Goal: Information Seeking & Learning: Find contact information

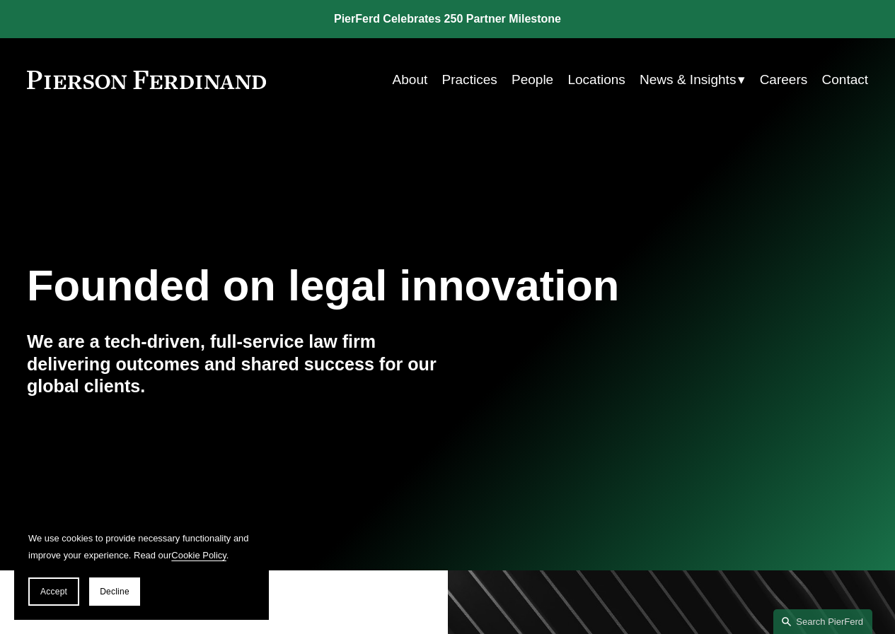
click at [522, 76] on link "People" at bounding box center [532, 79] width 42 height 27
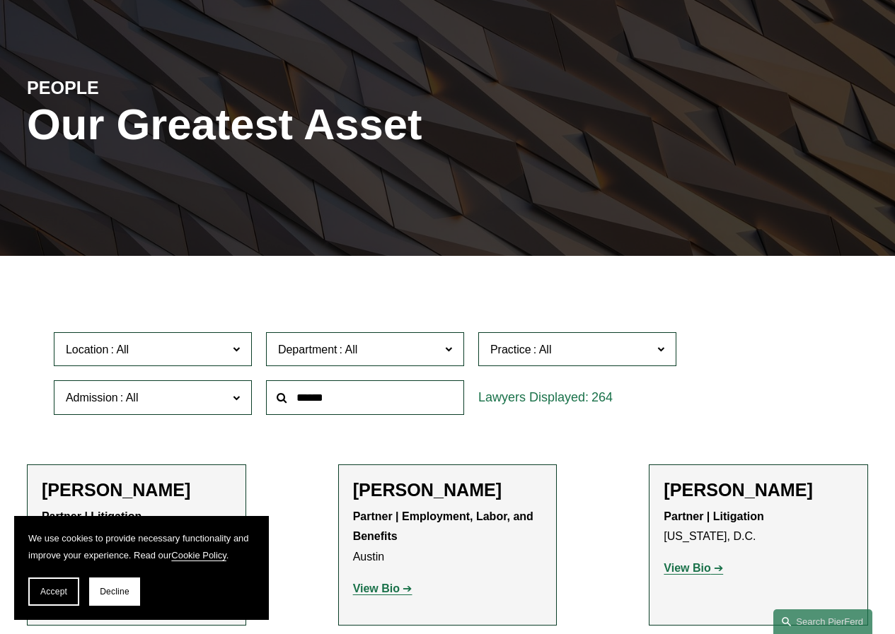
scroll to position [141, 0]
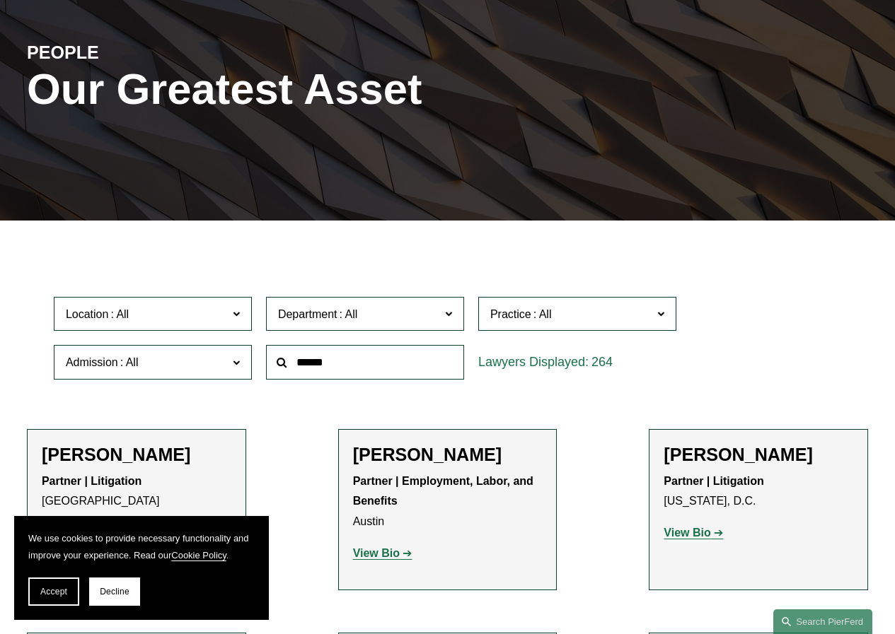
click at [204, 327] on label "Location" at bounding box center [153, 314] width 198 height 35
click at [0, 0] on link "Atlanta" at bounding box center [0, 0] width 0 height 0
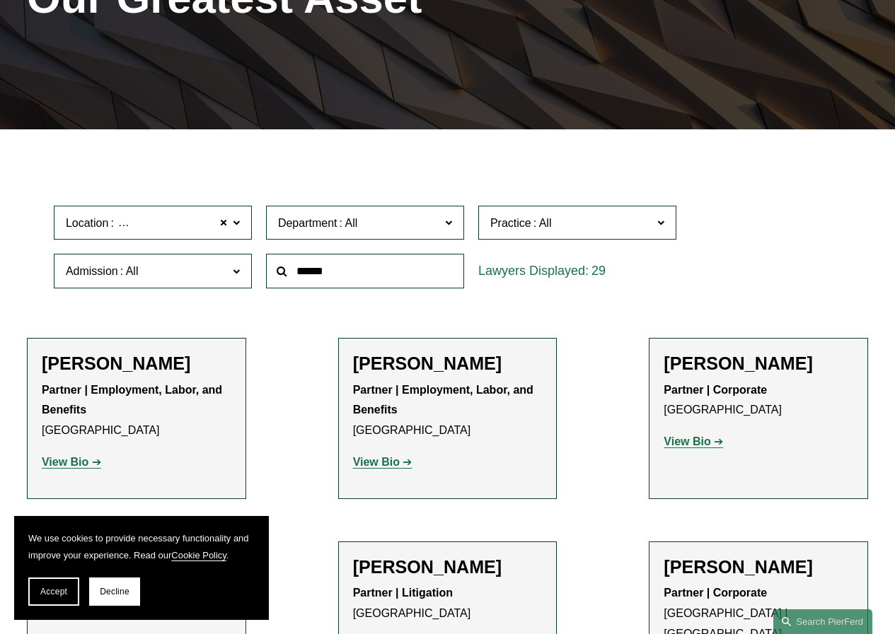
scroll to position [286, 0]
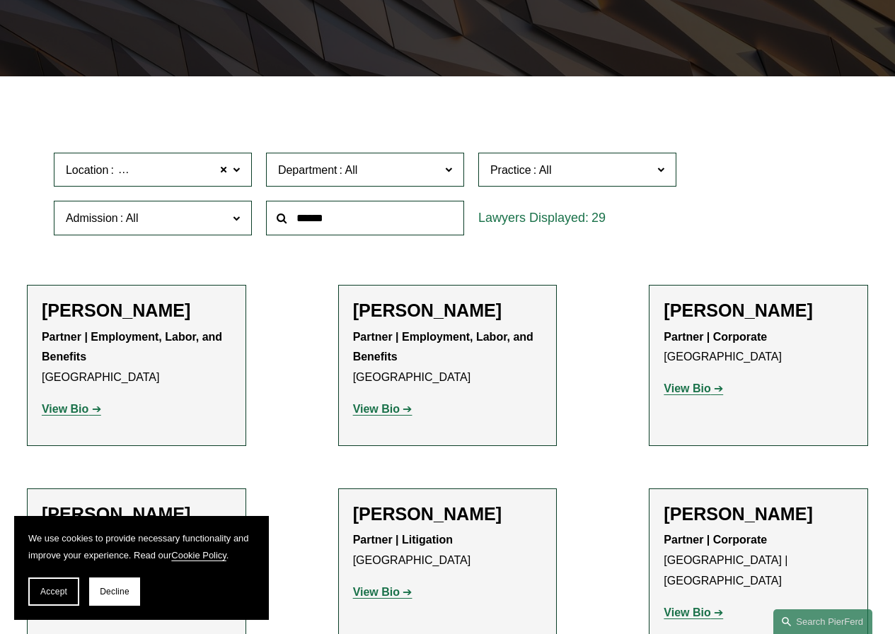
click at [317, 218] on input "text" at bounding box center [365, 218] width 198 height 35
type input "*****"
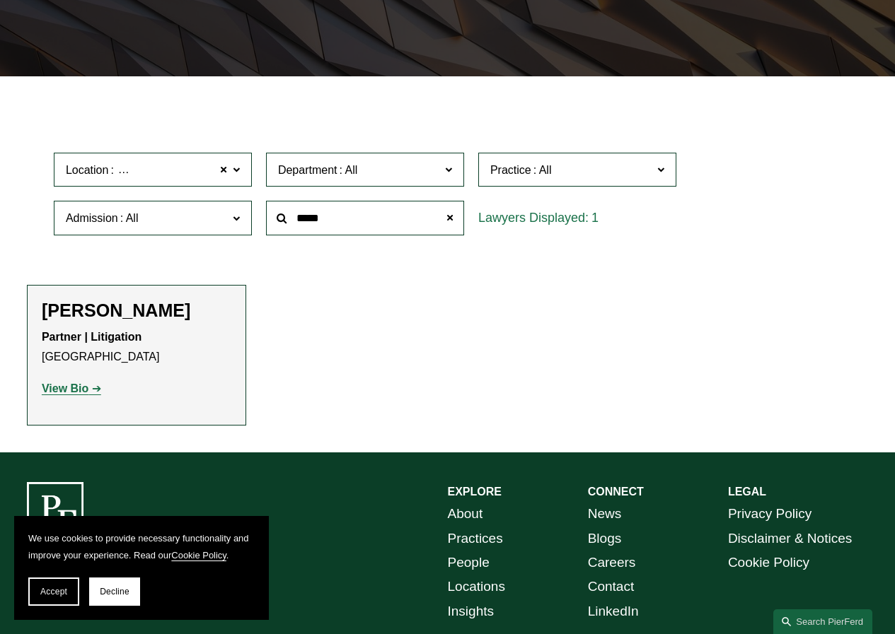
click at [81, 386] on strong "View Bio" at bounding box center [65, 389] width 47 height 12
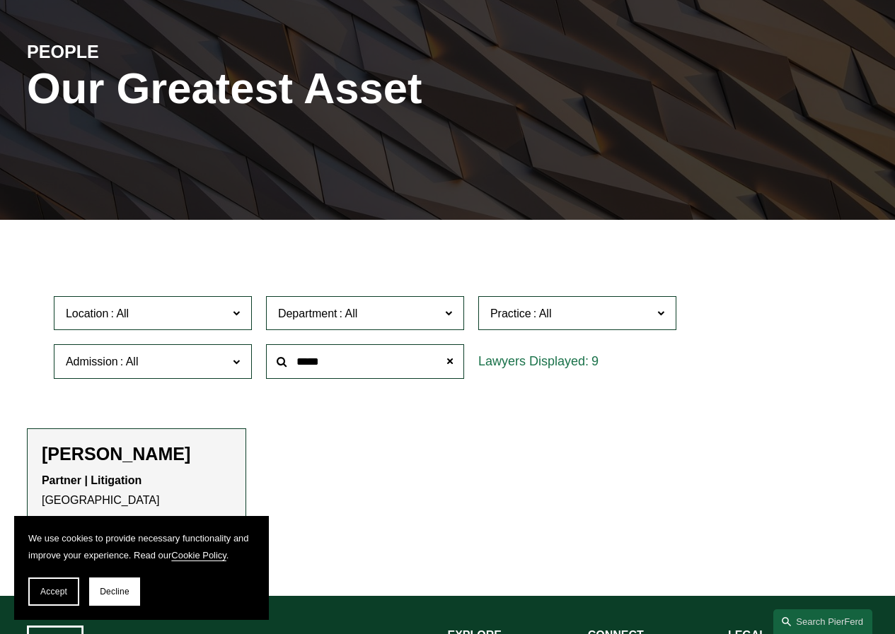
scroll to position [141, 0]
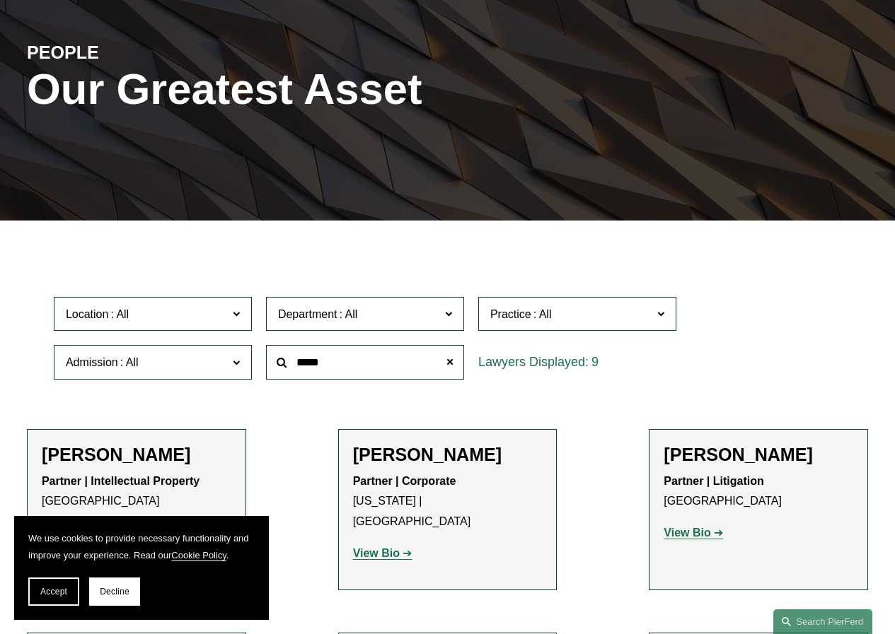
click at [465, 485] on p "Partner | Corporate New York | Los Angeles" at bounding box center [448, 502] width 190 height 61
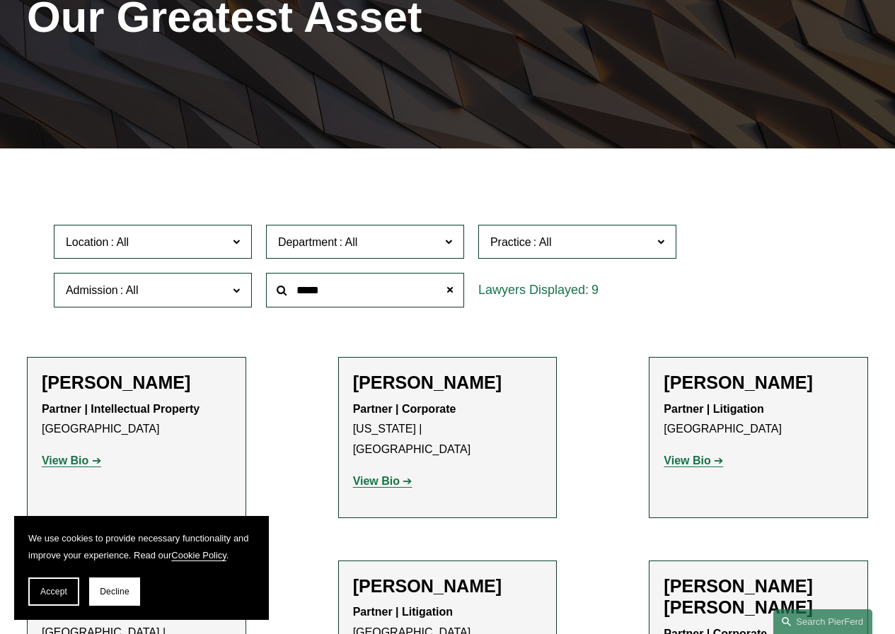
scroll to position [283, 0]
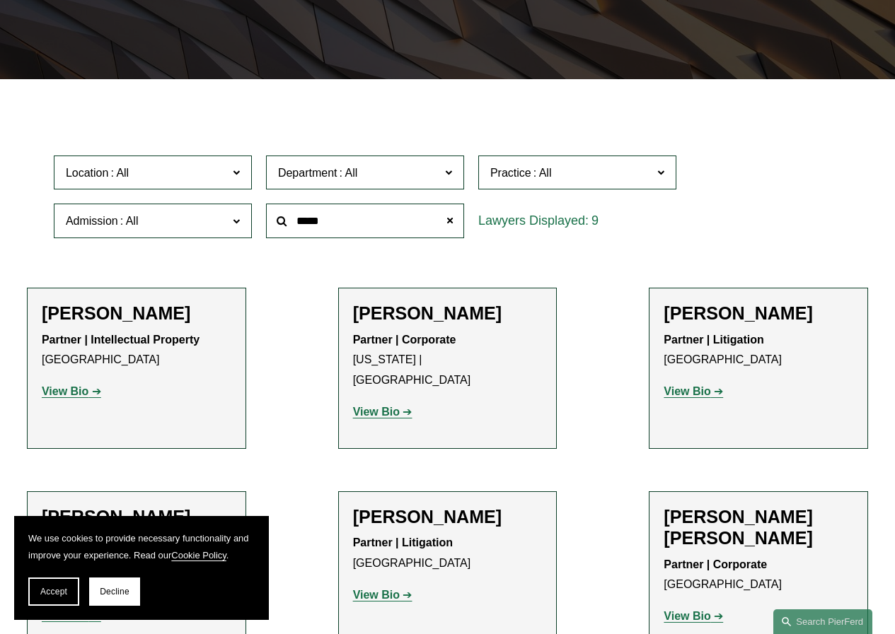
click at [394, 402] on p "View Bio" at bounding box center [448, 412] width 190 height 21
click at [389, 406] on strong "View Bio" at bounding box center [376, 412] width 47 height 12
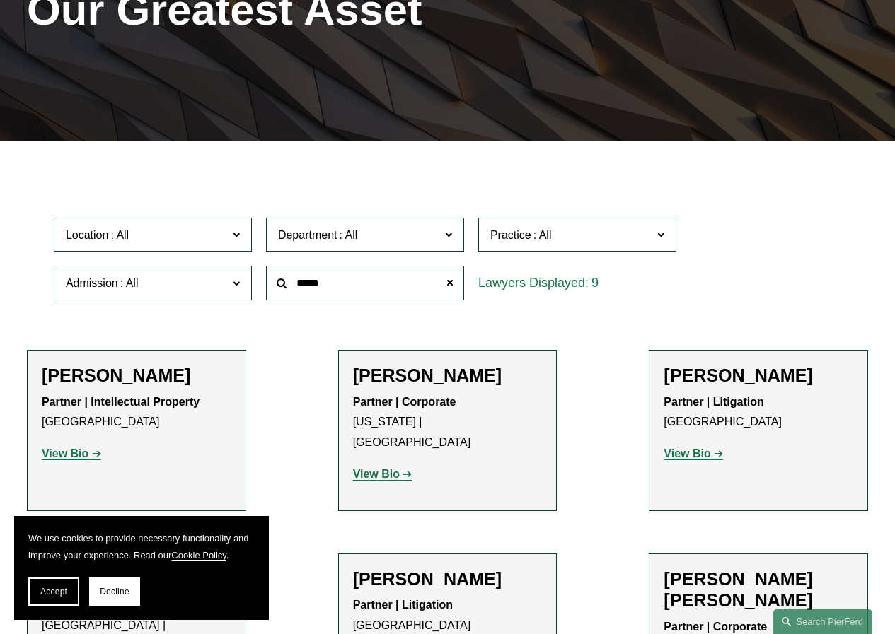
scroll to position [141, 0]
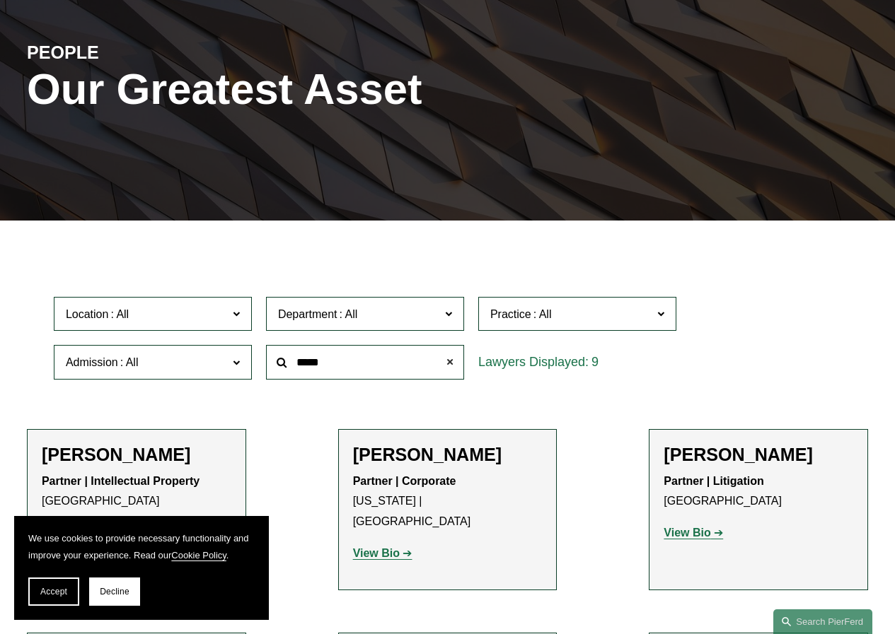
click at [450, 369] on span at bounding box center [450, 363] width 28 height 28
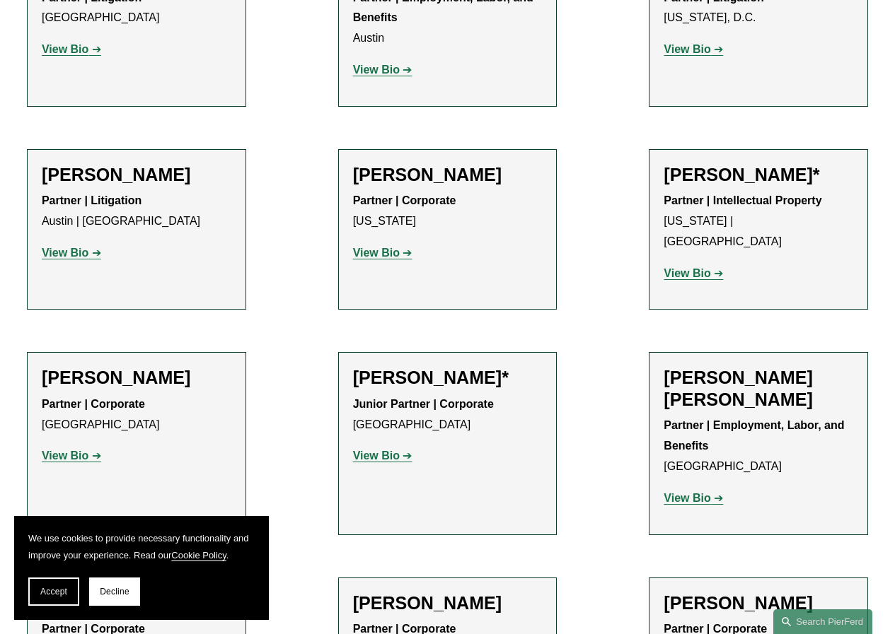
scroll to position [637, 0]
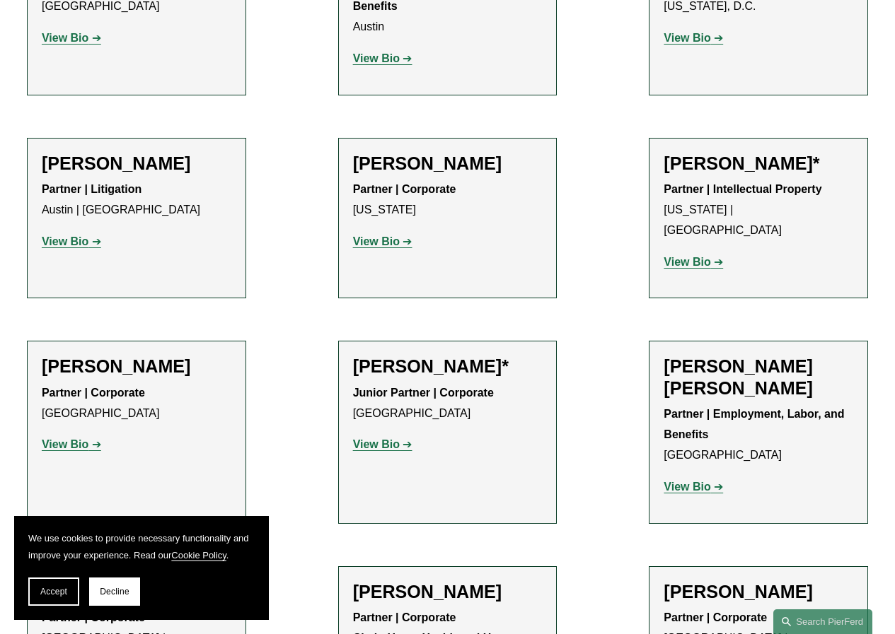
click at [84, 439] on strong "View Bio" at bounding box center [65, 445] width 47 height 12
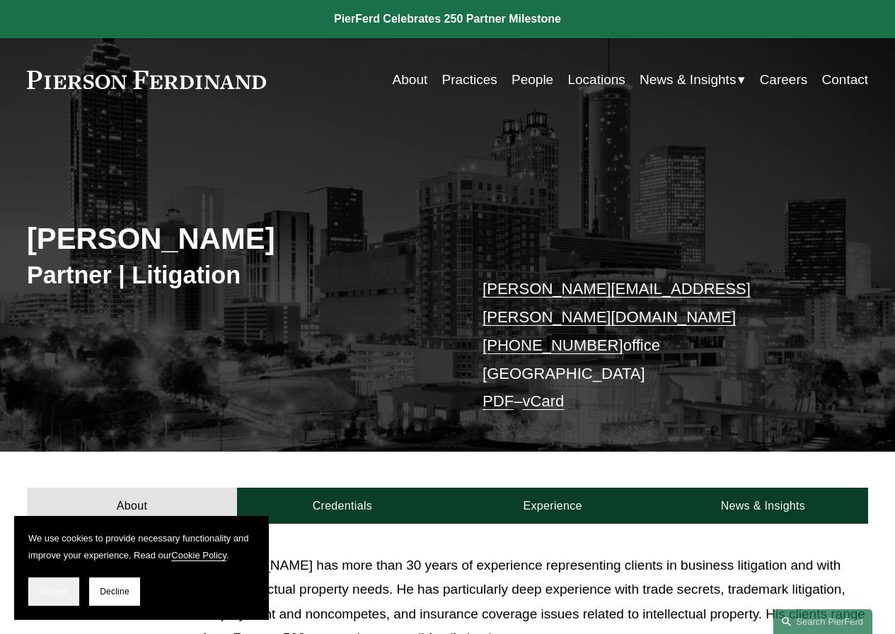
click at [60, 600] on button "Accept" at bounding box center [53, 592] width 51 height 28
